Goal: Task Accomplishment & Management: Manage account settings

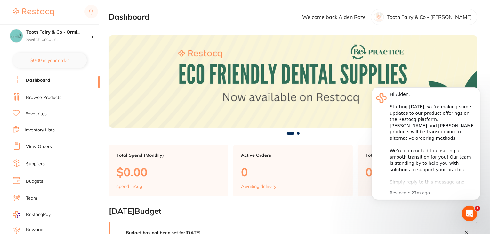
click at [33, 195] on link "Team" at bounding box center [31, 198] width 11 height 6
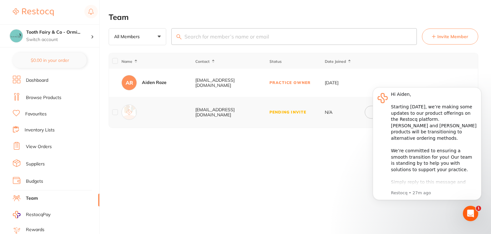
click at [327, 150] on div "Team All Members +0 All Members Active Pending Invite Expired Invite Invite Mem…" at bounding box center [300, 117] width 383 height 234
click at [319, 174] on div "Team All Members +0 All Members Active Pending Invite Expired Invite Invite Mem…" at bounding box center [300, 117] width 383 height 234
click at [479, 87] on icon "Dismiss notification" at bounding box center [480, 89] width 4 height 4
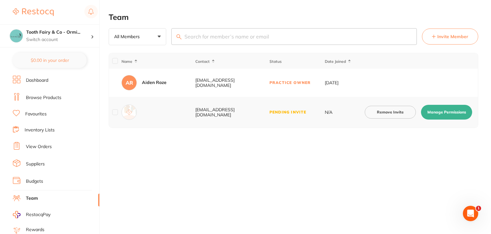
click at [440, 113] on button "Manage Permissions" at bounding box center [446, 112] width 51 height 15
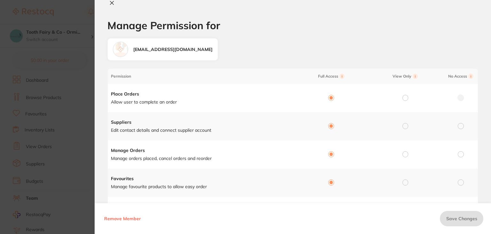
click at [113, 2] on icon at bounding box center [112, 3] width 4 height 4
checkbox input "false"
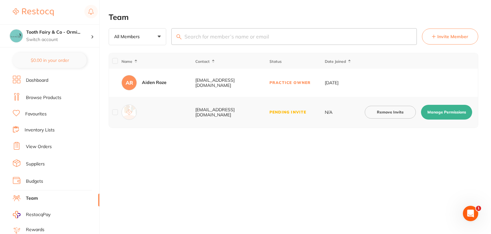
click at [397, 112] on button "Remove Invite" at bounding box center [390, 112] width 51 height 13
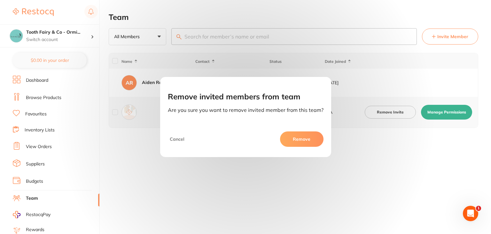
click at [295, 135] on button "Remove" at bounding box center [302, 138] width 44 height 15
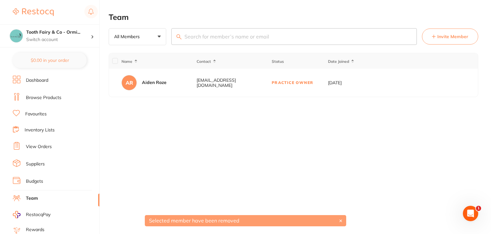
click at [446, 37] on span "Invite Member" at bounding box center [453, 36] width 31 height 6
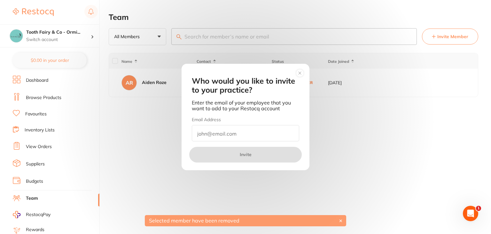
drag, startPoint x: 218, startPoint y: 133, endPoint x: 222, endPoint y: 133, distance: 4.2
click at [218, 133] on input "email" at bounding box center [245, 133] width 107 height 16
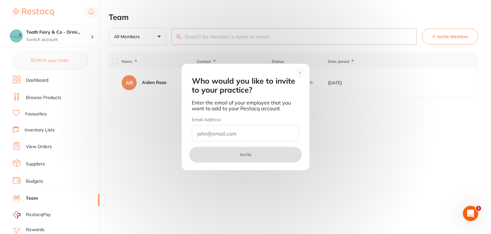
paste input "clinicalcoordinators@toothfairyandco.com.au"
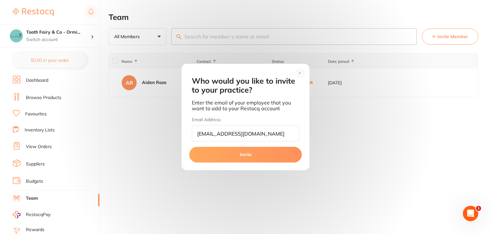
click at [205, 134] on input "clinicalcoordinators@toothfairyandco.com.au" at bounding box center [245, 133] width 107 height 16
type input "clinicalcoordinators@toothfairyandco.com.au"
click at [244, 155] on button "Invite" at bounding box center [245, 154] width 113 height 15
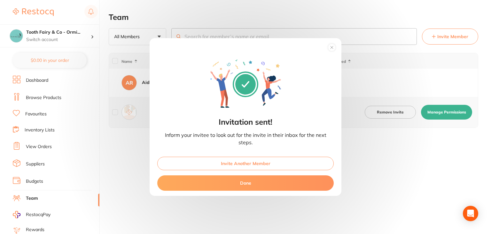
click at [254, 185] on button "Done" at bounding box center [245, 182] width 177 height 15
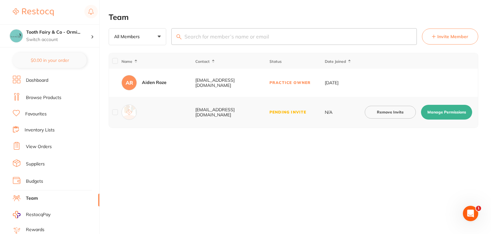
click at [435, 113] on button "Manage Permissions" at bounding box center [446, 112] width 51 height 15
checkbox input "true"
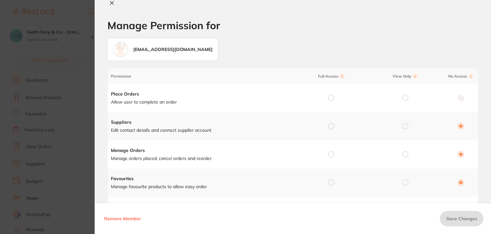
click at [330, 97] on input "radio" at bounding box center [332, 98] width 6 height 6
radio input "true"
radio input "false"
click at [329, 127] on div at bounding box center [332, 126] width 6 height 6
click at [332, 126] on input "radio" at bounding box center [332, 126] width 6 height 6
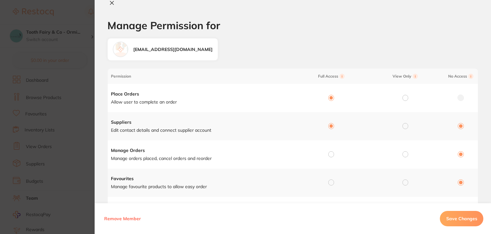
radio input "true"
radio input "false"
click at [329, 152] on input "radio" at bounding box center [332, 154] width 6 height 6
radio input "true"
radio input "false"
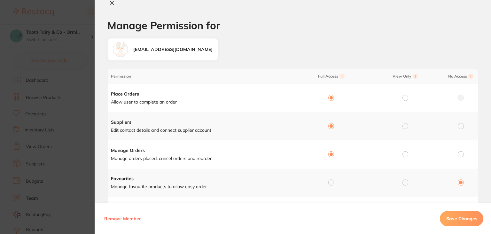
click at [332, 183] on input "radio" at bounding box center [332, 182] width 6 height 6
radio input "true"
radio input "false"
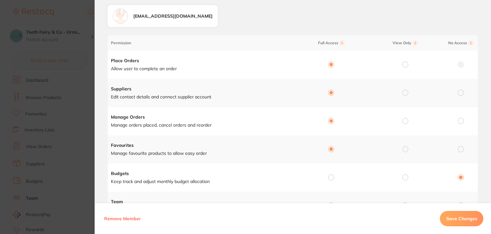
scroll to position [64, 0]
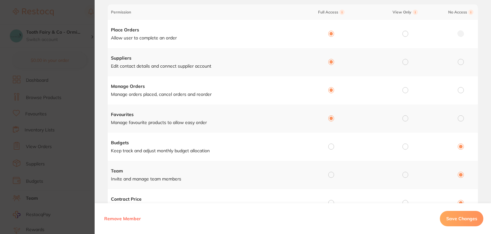
click at [331, 146] on input "radio" at bounding box center [332, 146] width 6 height 6
radio input "true"
radio input "false"
click at [329, 176] on div at bounding box center [332, 175] width 6 height 6
click at [330, 175] on input "radio" at bounding box center [332, 174] width 6 height 6
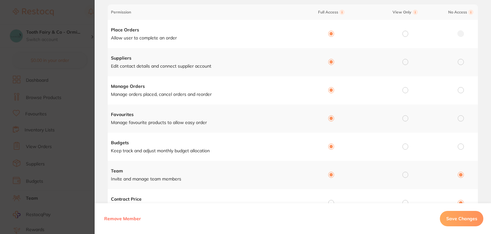
radio input "true"
radio input "false"
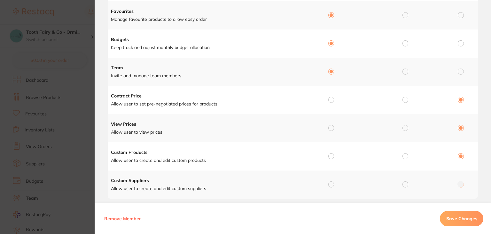
scroll to position [180, 0]
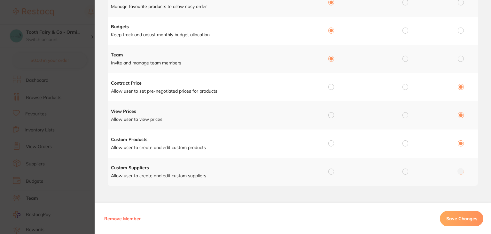
drag, startPoint x: 330, startPoint y: 87, endPoint x: 329, endPoint y: 101, distance: 14.4
click at [329, 87] on input "radio" at bounding box center [332, 87] width 6 height 6
radio input "true"
radio input "false"
click at [329, 114] on input "radio" at bounding box center [332, 115] width 6 height 6
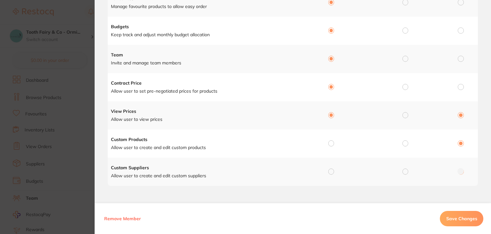
radio input "true"
radio input "false"
click at [330, 142] on input "radio" at bounding box center [332, 143] width 6 height 6
radio input "true"
radio input "false"
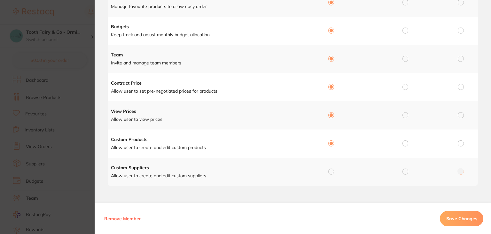
click at [332, 171] on input "radio" at bounding box center [332, 171] width 6 height 6
radio input "true"
radio input "false"
click at [459, 220] on span "Save Changes" at bounding box center [462, 218] width 31 height 6
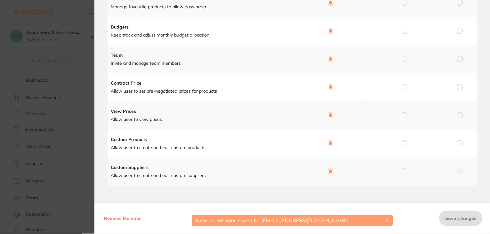
scroll to position [0, 0]
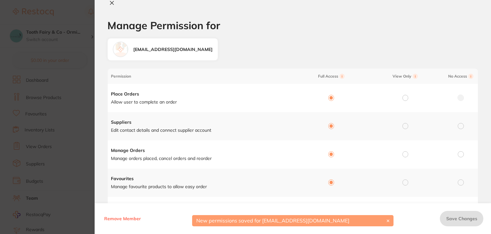
click at [113, 5] on button at bounding box center [111, 3] width 9 height 7
checkbox input "false"
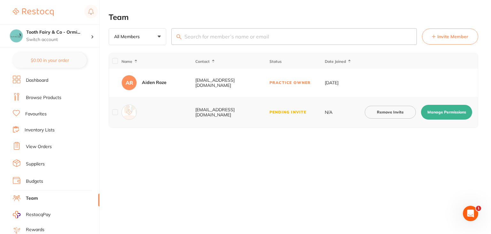
click at [38, 91] on ul "Dashboard Browse Products Favourites Inventory Lists View Orders Suppliers Budg…" at bounding box center [56, 185] width 87 height 221
click at [42, 99] on link "Browse Products" at bounding box center [44, 97] width 36 height 6
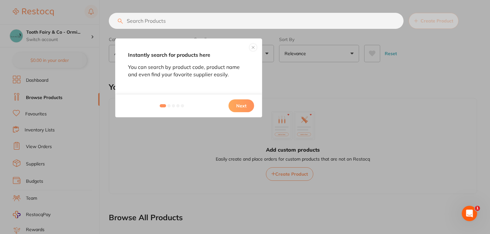
click at [31, 194] on div "Instantly search for products here You can search by product code, product name…" at bounding box center [245, 117] width 490 height 234
drag, startPoint x: 254, startPoint y: 48, endPoint x: 41, endPoint y: 167, distance: 244.5
click at [253, 48] on button at bounding box center [253, 48] width 8 height 8
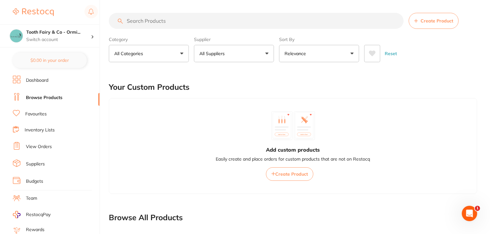
click at [32, 196] on link "Team" at bounding box center [31, 198] width 11 height 6
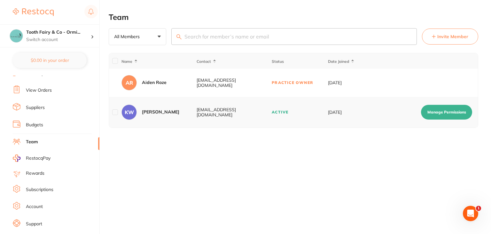
scroll to position [64, 0]
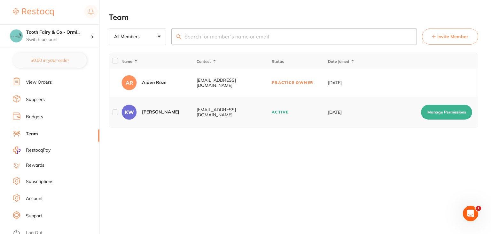
click at [36, 229] on link "Log Out" at bounding box center [34, 232] width 17 height 6
